Goal: Transaction & Acquisition: Download file/media

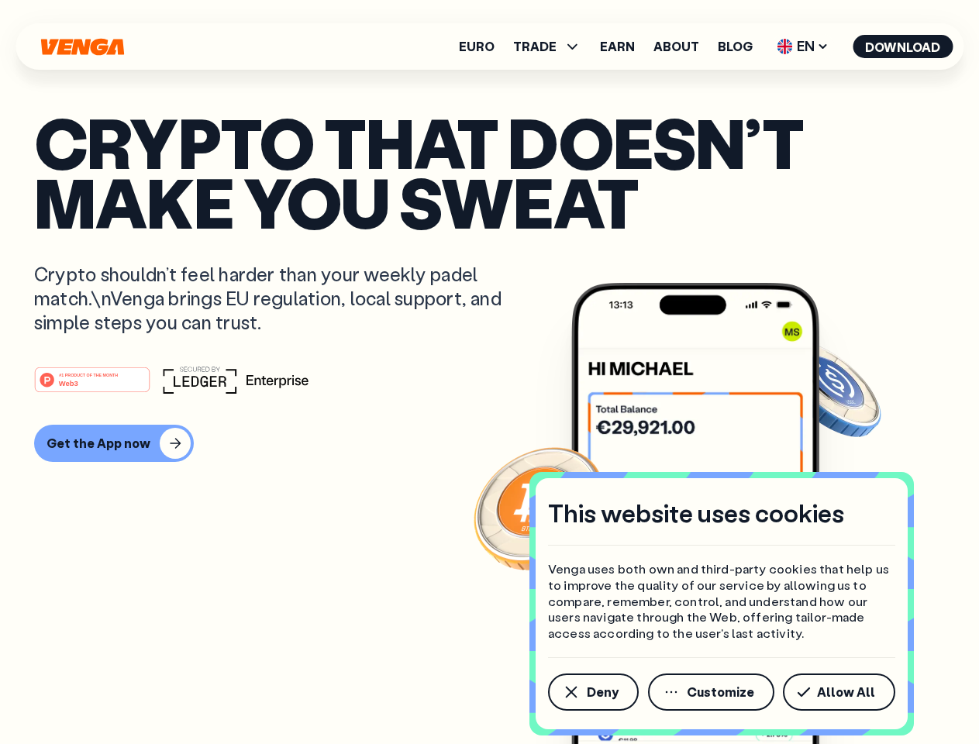
click at [489, 372] on div "#1 PRODUCT OF THE MONTH Web3" at bounding box center [489, 380] width 911 height 28
click at [592, 692] on span "Deny" at bounding box center [603, 692] width 32 height 12
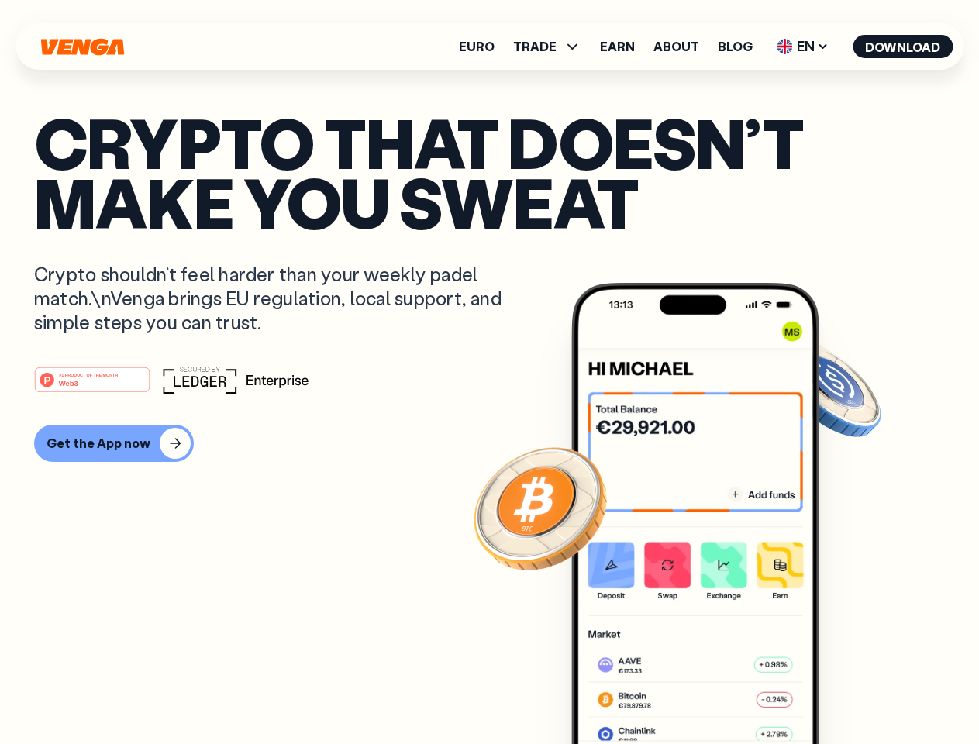
click at [712, 692] on img at bounding box center [695, 542] width 248 height 519
click at [842, 692] on article "Crypto that doesn’t make you sweat Crypto shouldn’t feel harder than your weekl…" at bounding box center [489, 402] width 911 height 581
click at [552, 47] on span "TRADE" at bounding box center [534, 46] width 43 height 12
click at [803, 47] on span "EN" at bounding box center [802, 46] width 63 height 25
click at [903, 47] on button "Download" at bounding box center [903, 46] width 100 height 23
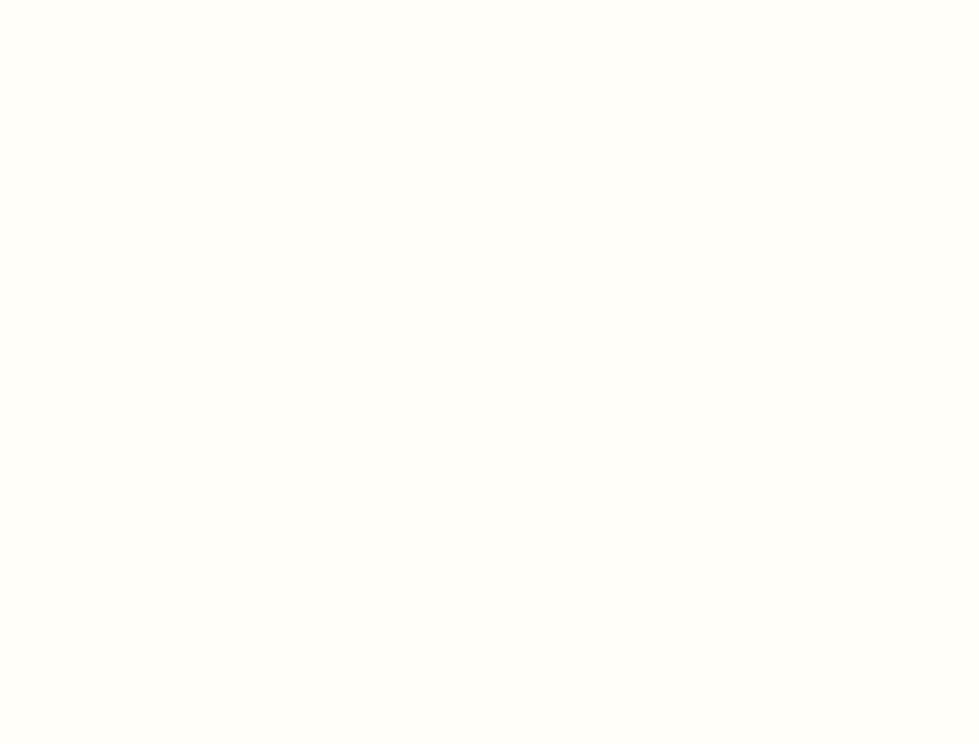
click at [112, 0] on html "This website uses cookies Venga uses both own and third-party cookies that help…" at bounding box center [489, 0] width 979 height 0
click at [95, 0] on html "This website uses cookies Venga uses both own and third-party cookies that help…" at bounding box center [489, 0] width 979 height 0
